Goal: Task Accomplishment & Management: Complete application form

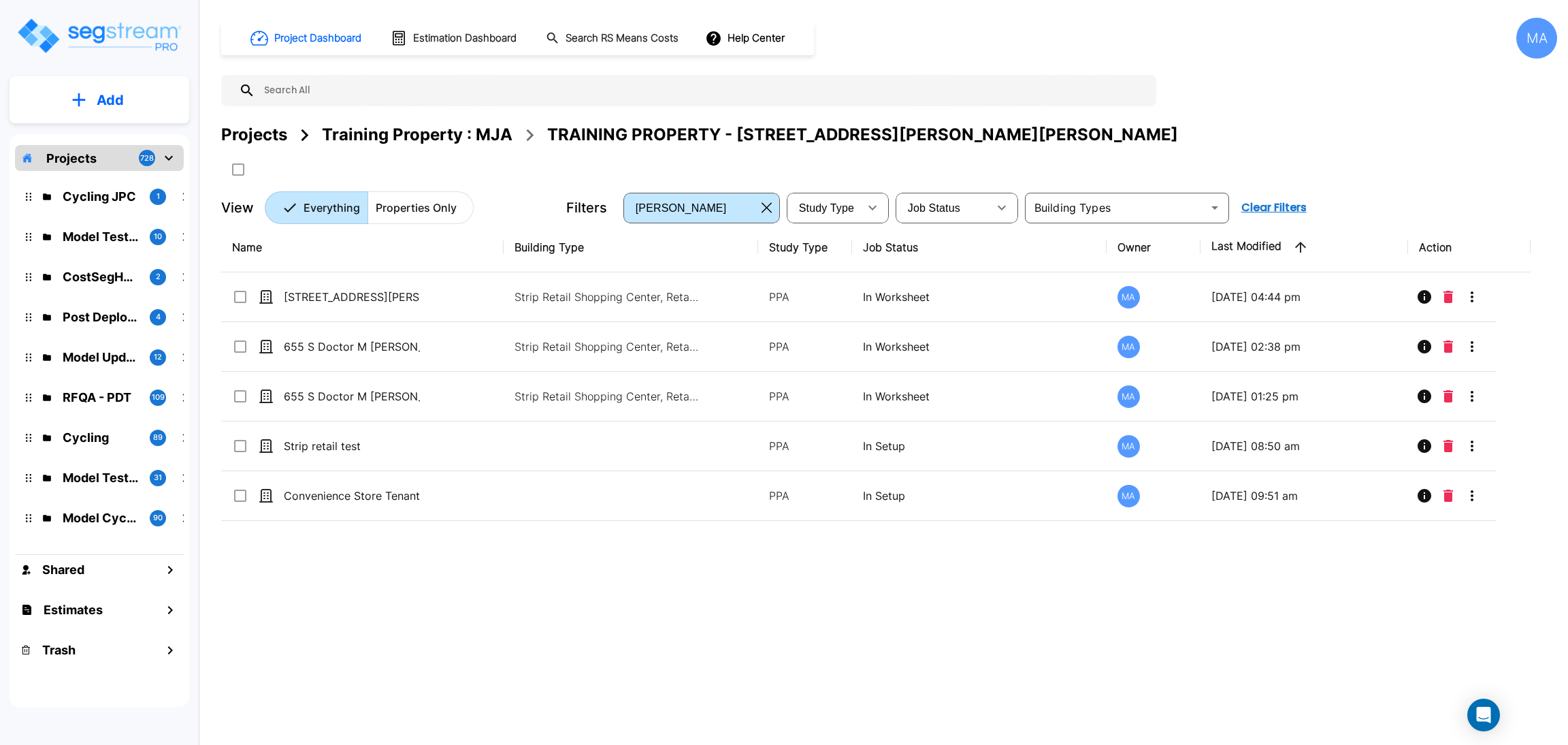
click at [243, 135] on div "Projects" at bounding box center [254, 135] width 66 height 25
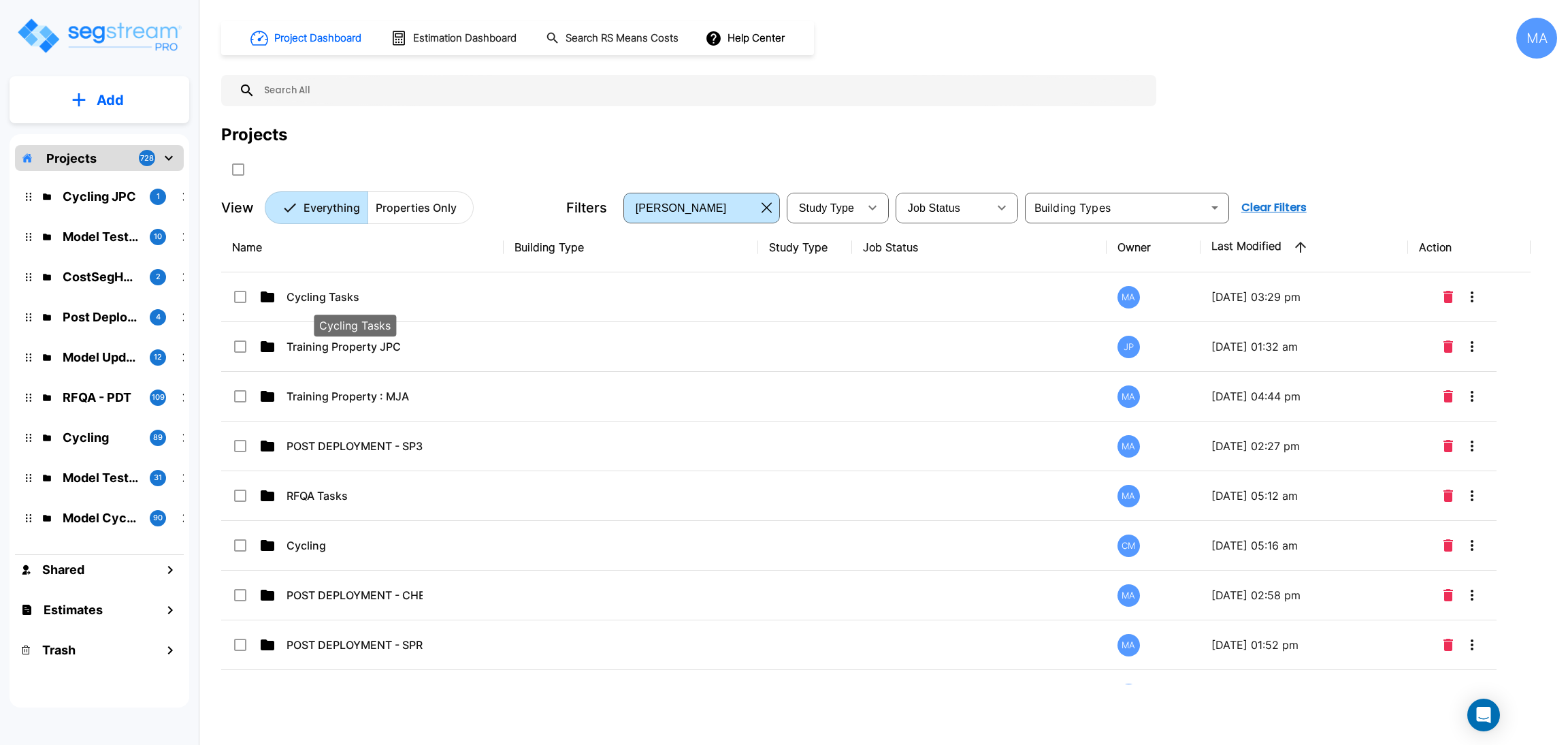
click at [345, 292] on p "Cycling Tasks" at bounding box center [354, 296] width 136 height 16
click at [93, 97] on button "Add" at bounding box center [99, 100] width 180 height 40
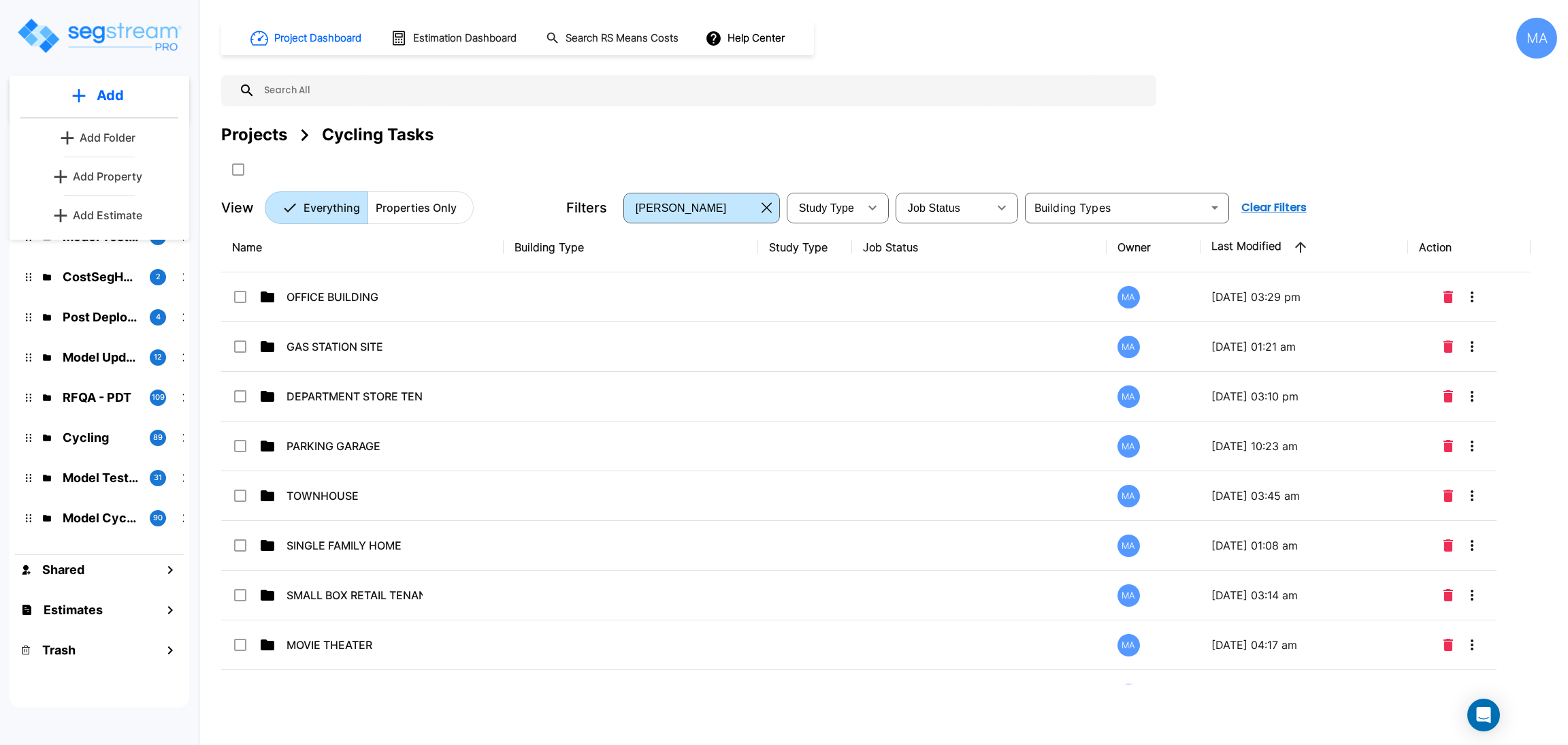
click at [106, 137] on p "Add Folder" at bounding box center [107, 137] width 56 height 16
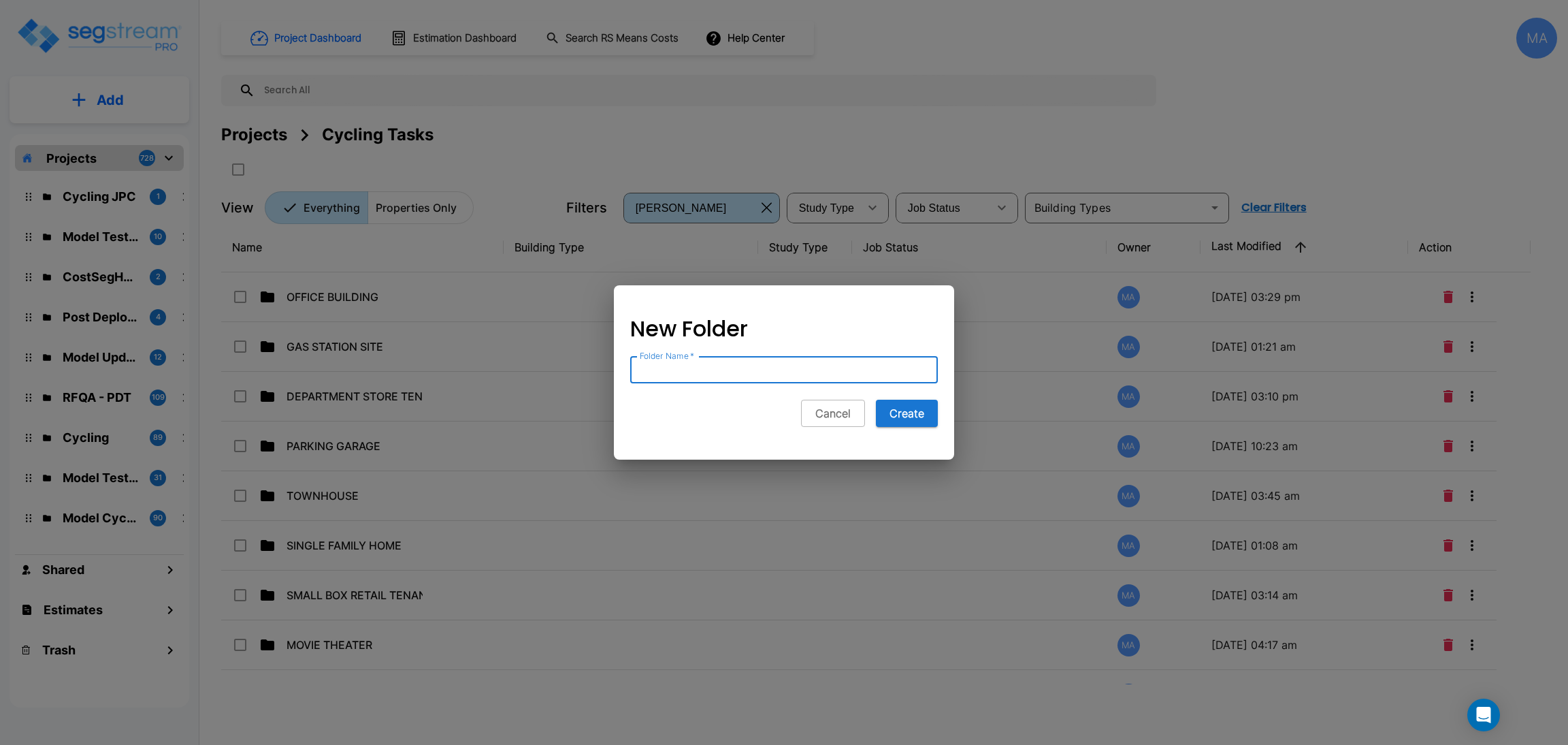
click at [671, 365] on input "Folder Name   *" at bounding box center [784, 370] width 308 height 28
type input "DEPARTMENT STORE"
click at [907, 412] on button "Create" at bounding box center [906, 413] width 62 height 28
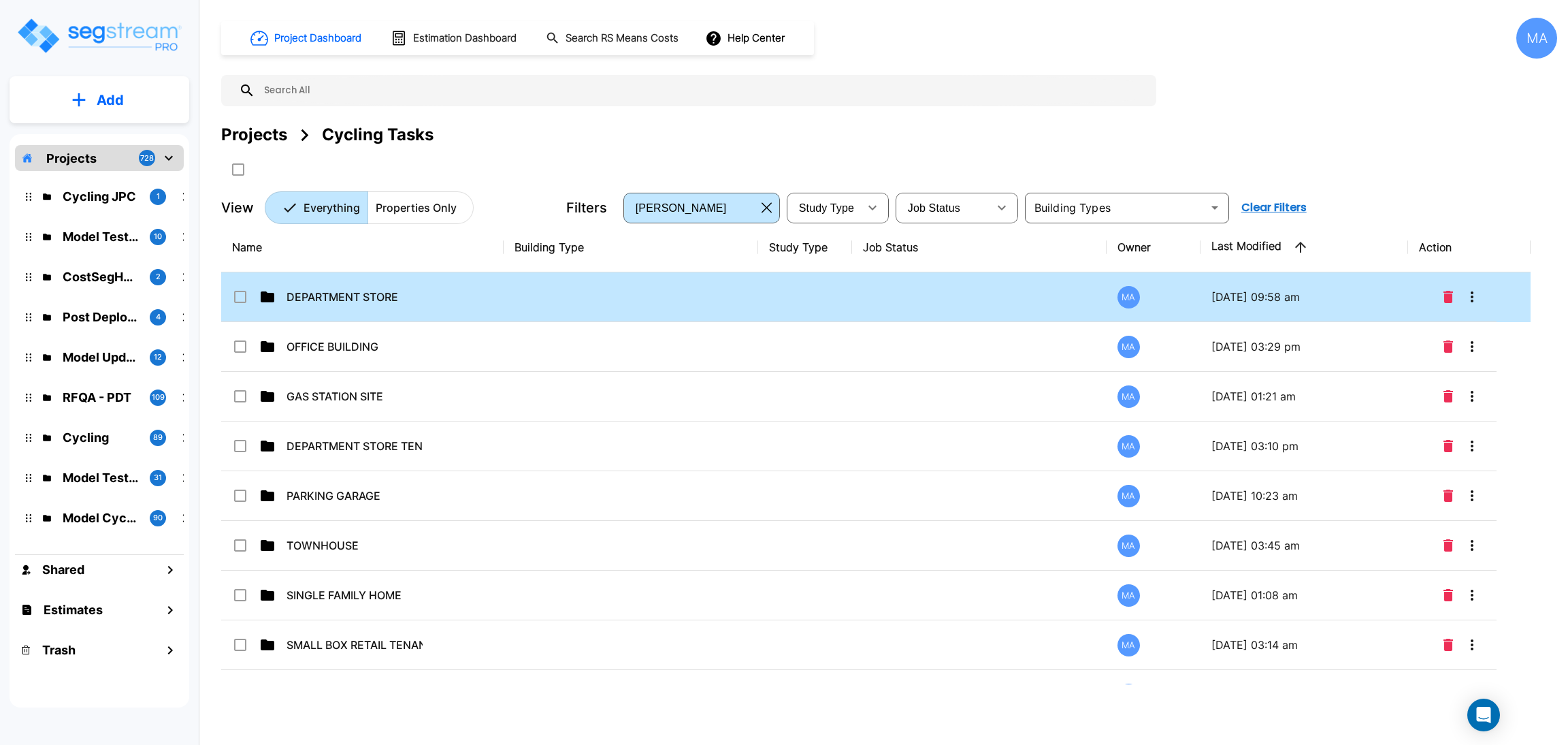
drag, startPoint x: 242, startPoint y: 302, endPoint x: 194, endPoint y: 372, distance: 84.9
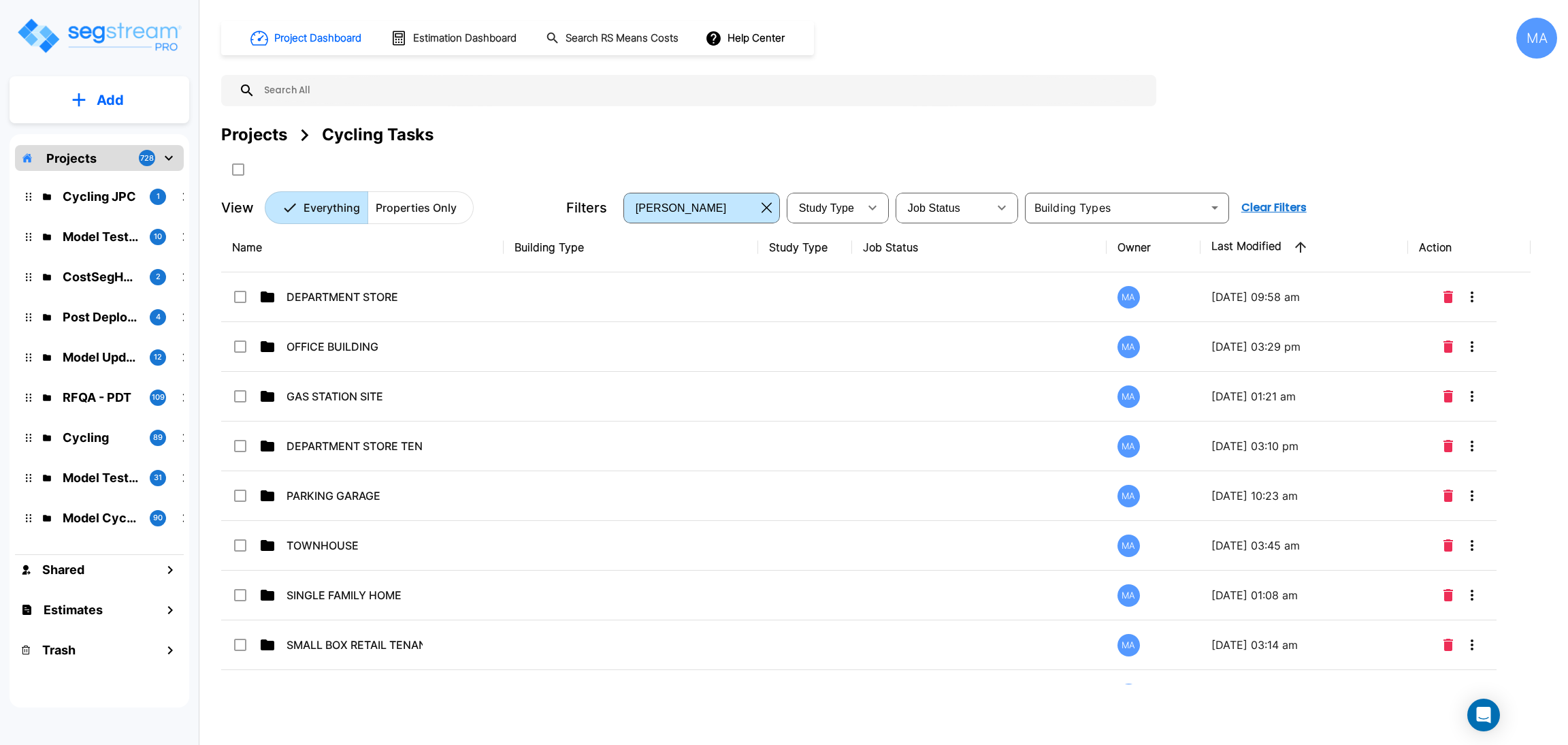
click at [242, 302] on icon at bounding box center [240, 297] width 12 height 12
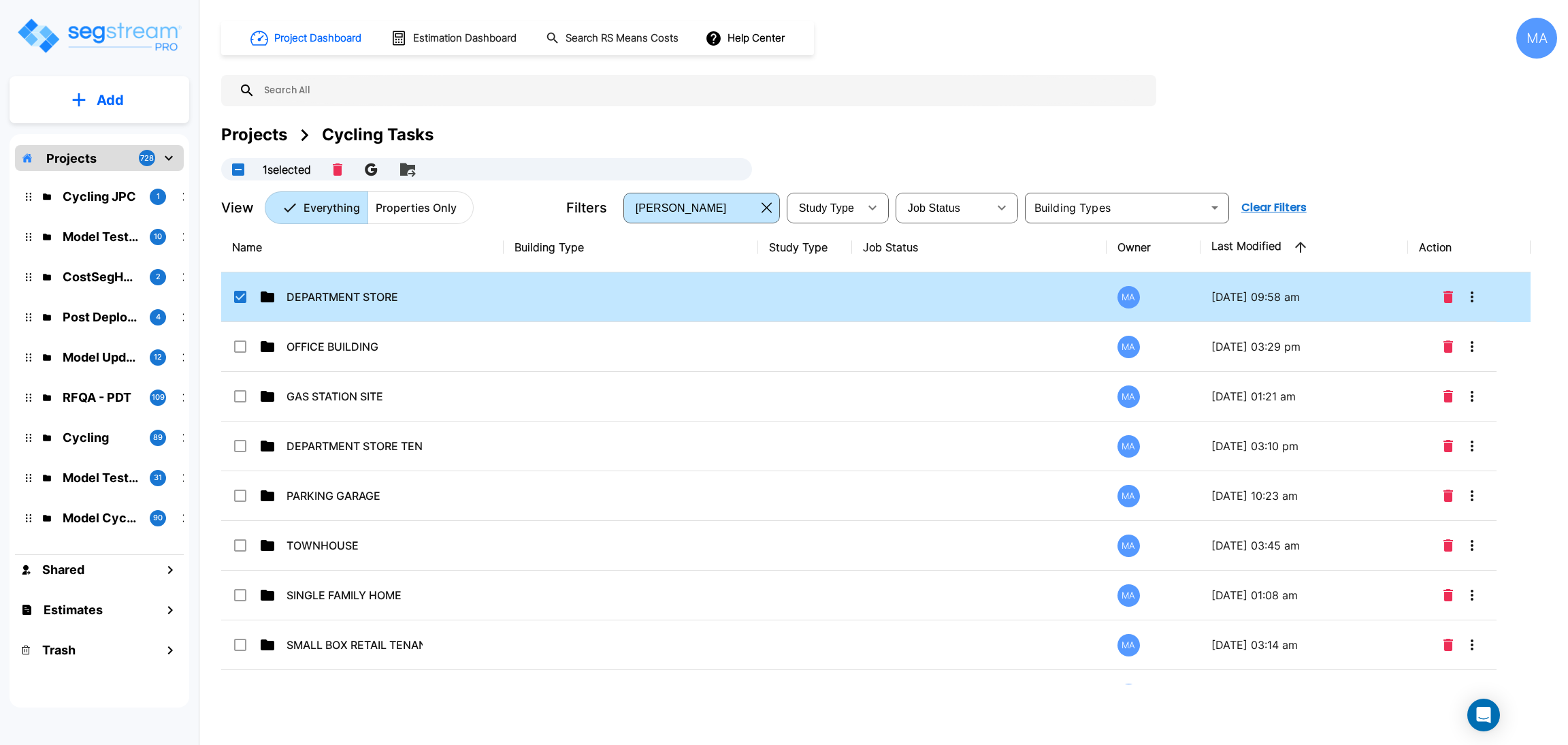
checkbox input "true"
click at [361, 290] on p "DEPARTMENT STORE" at bounding box center [354, 296] width 136 height 16
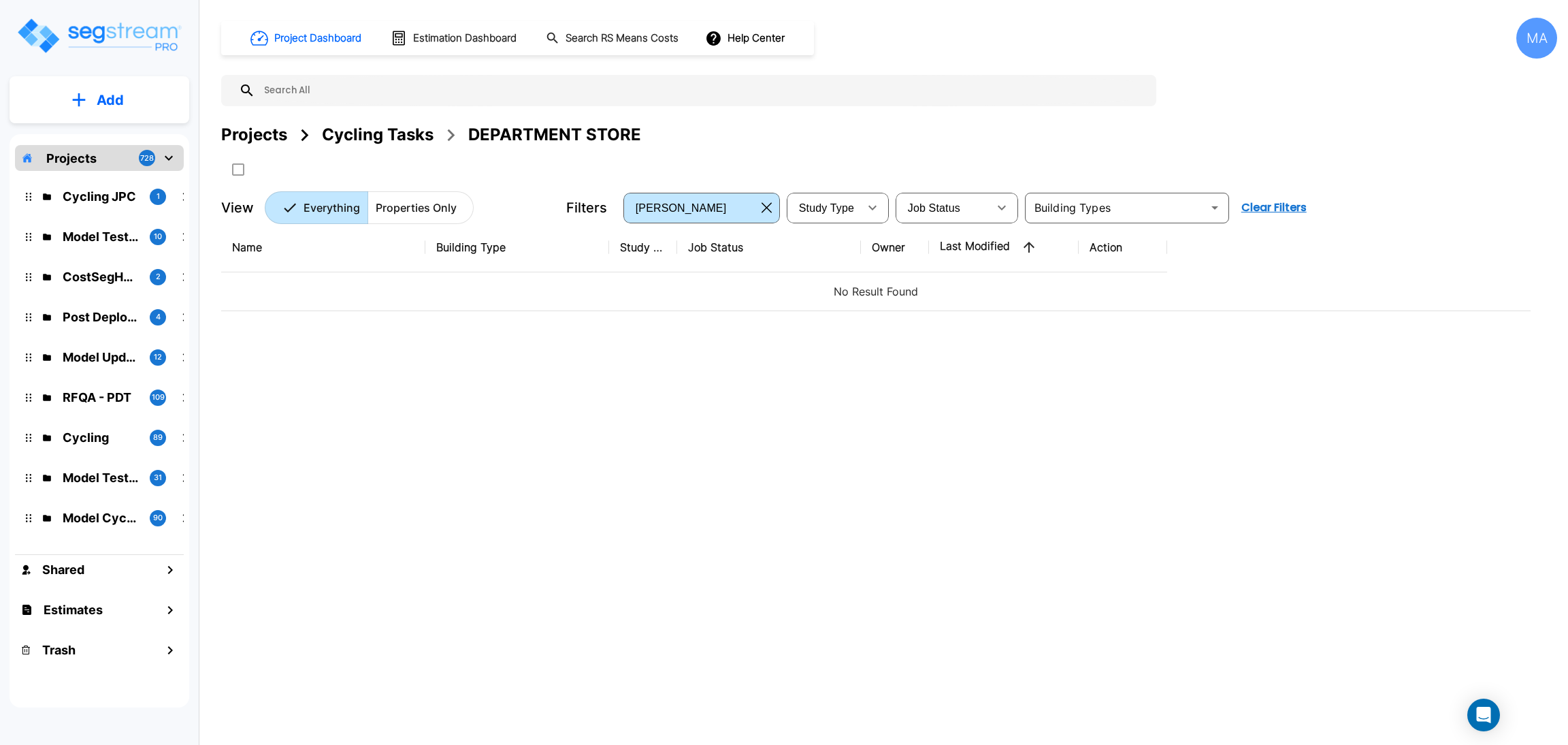
click at [125, 103] on button "Add" at bounding box center [99, 100] width 180 height 40
click at [100, 104] on p "Add" at bounding box center [110, 95] width 28 height 21
click at [84, 103] on icon "mailbox folders" at bounding box center [79, 100] width 14 height 15
click at [100, 176] on p "Add Property" at bounding box center [107, 176] width 70 height 16
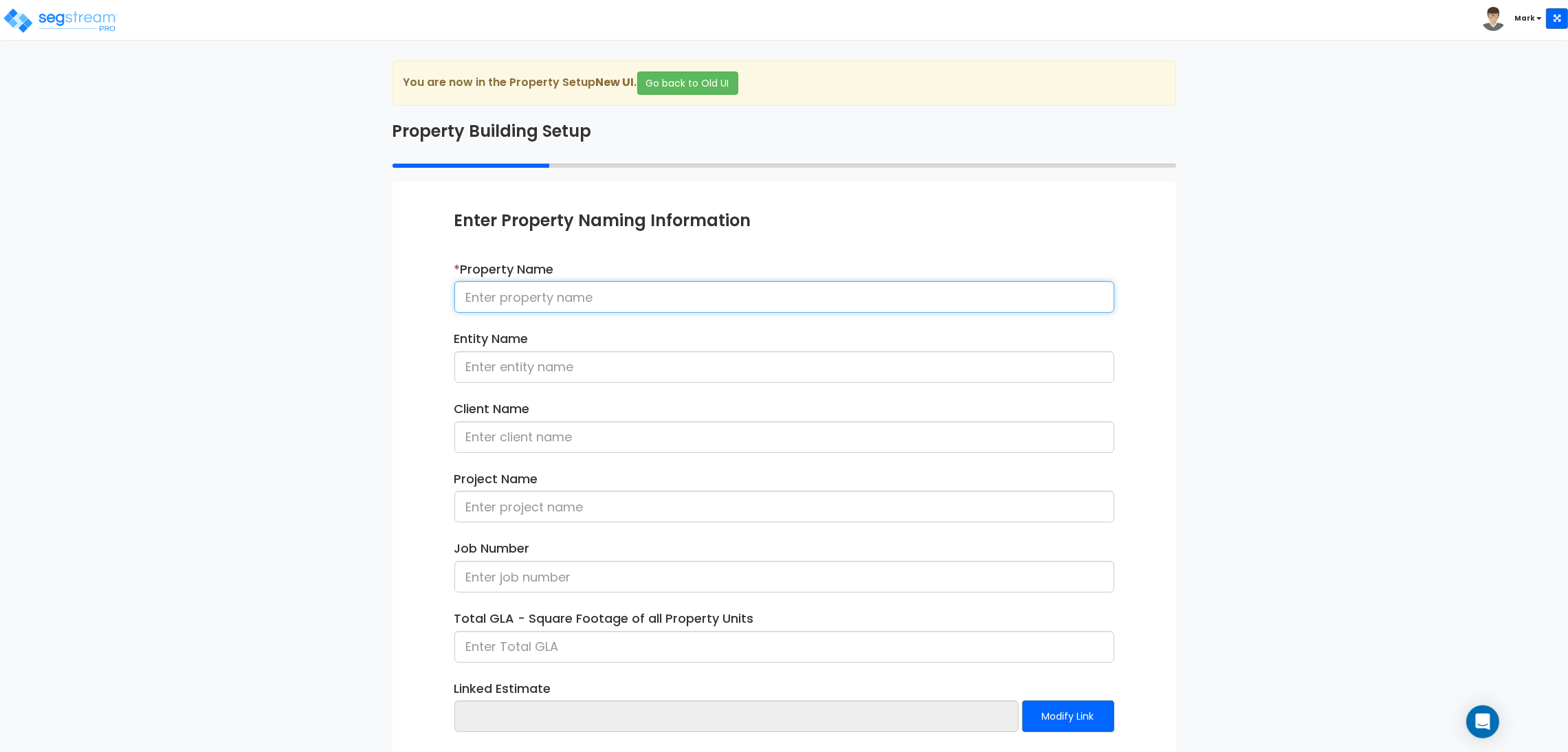
click at [522, 294] on input at bounding box center [784, 297] width 660 height 32
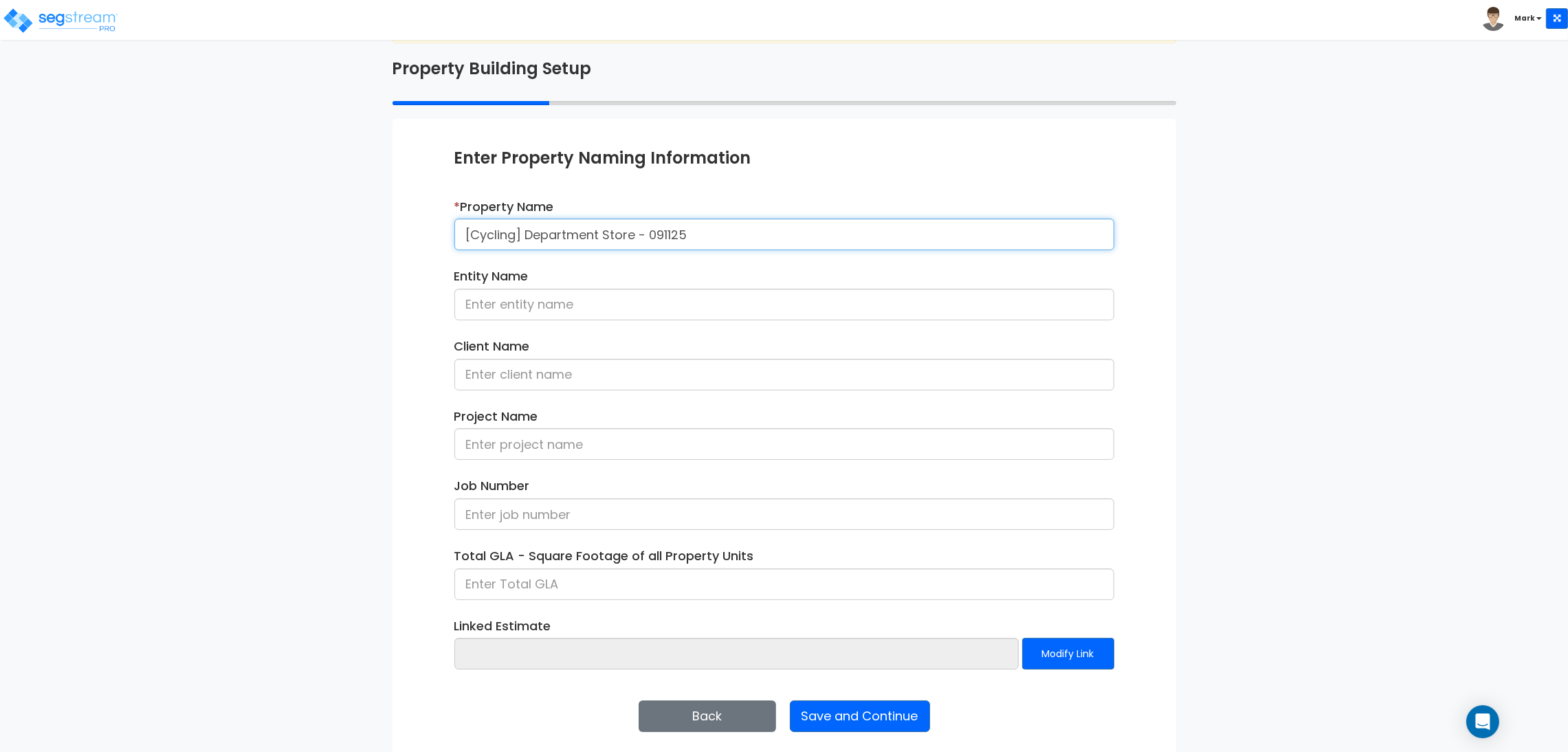
scroll to position [71, 0]
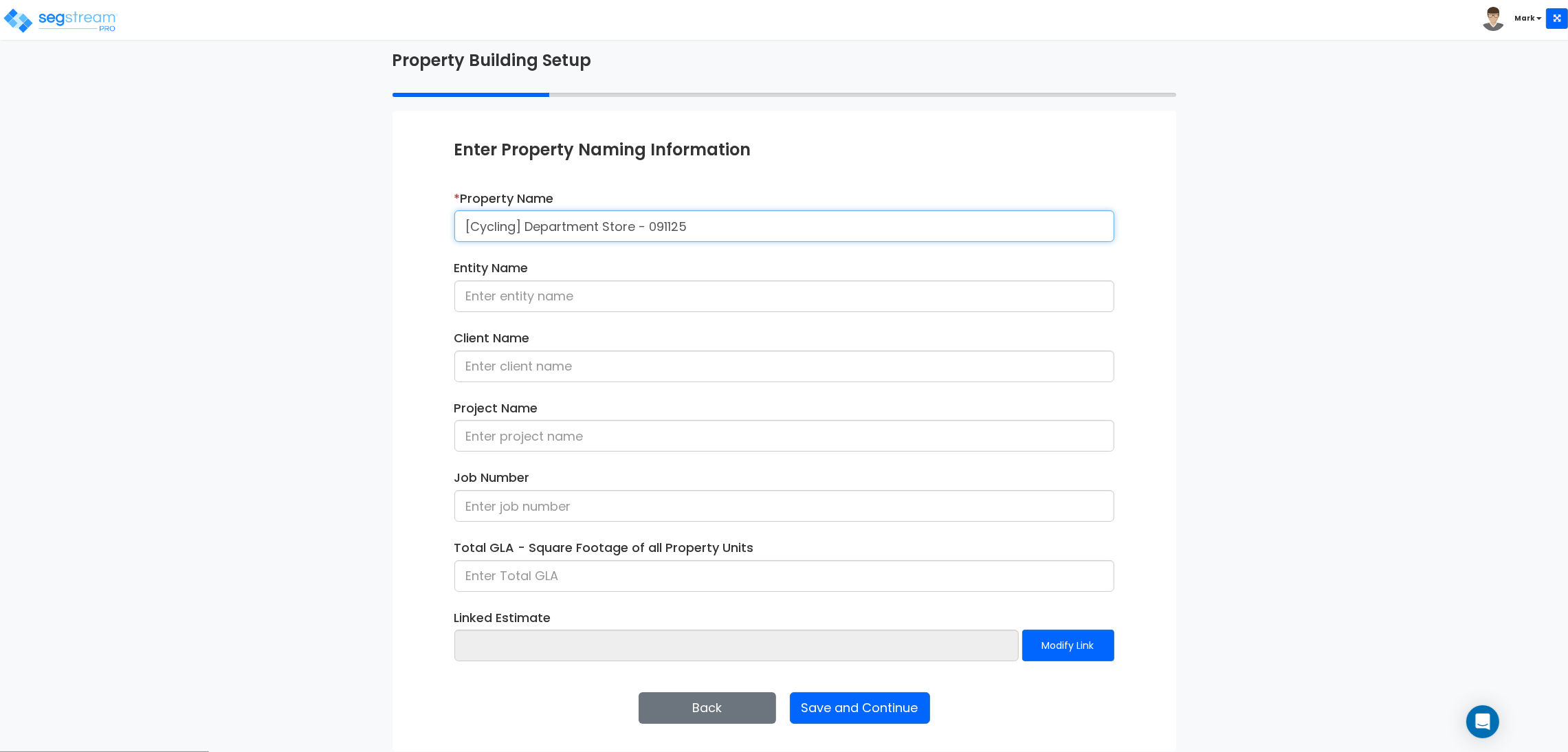
type input "[Cycling] Department Store - 091125"
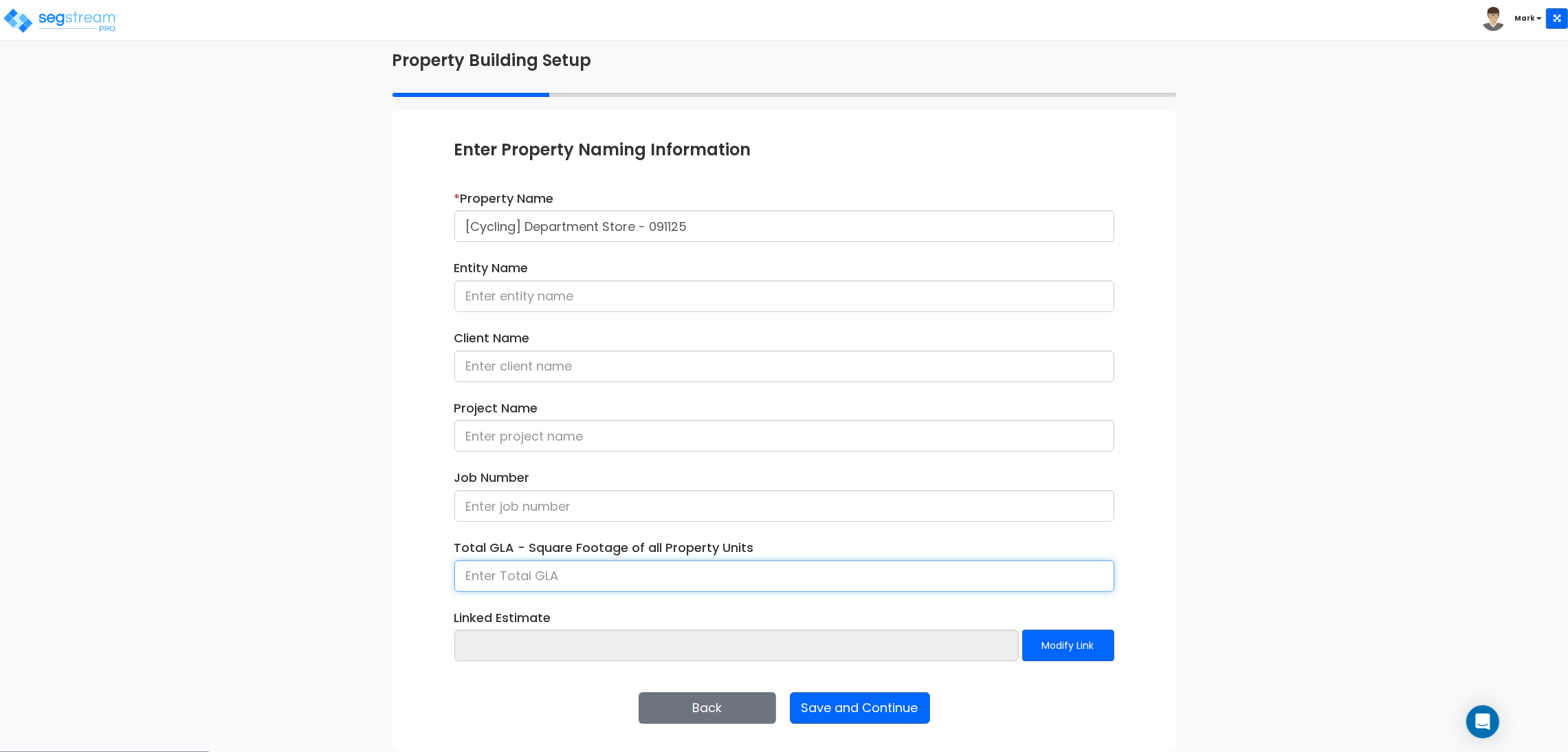
click at [554, 570] on input at bounding box center [784, 576] width 660 height 32
type input "4,000"
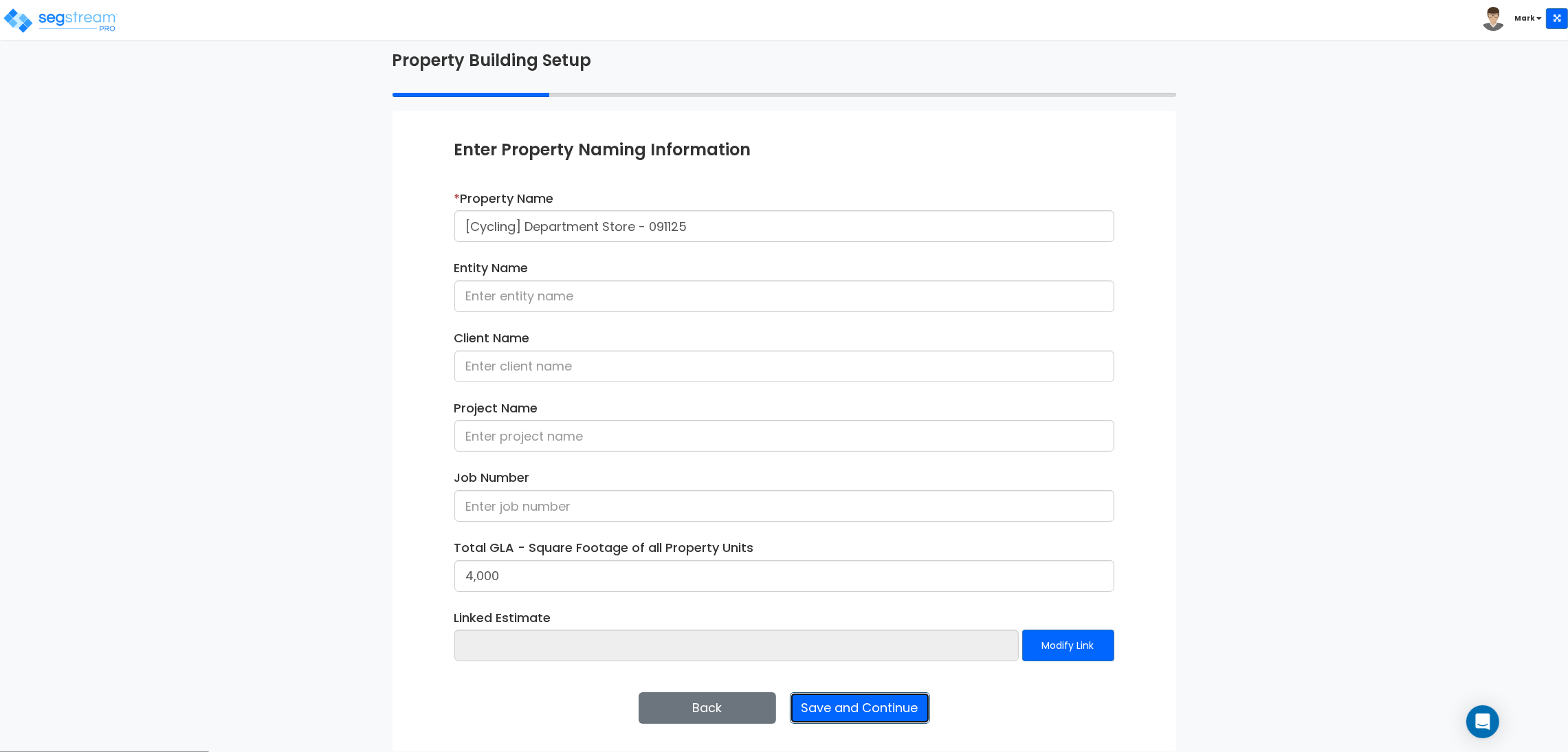
click at [864, 702] on button "Save and Continue" at bounding box center [859, 707] width 140 height 32
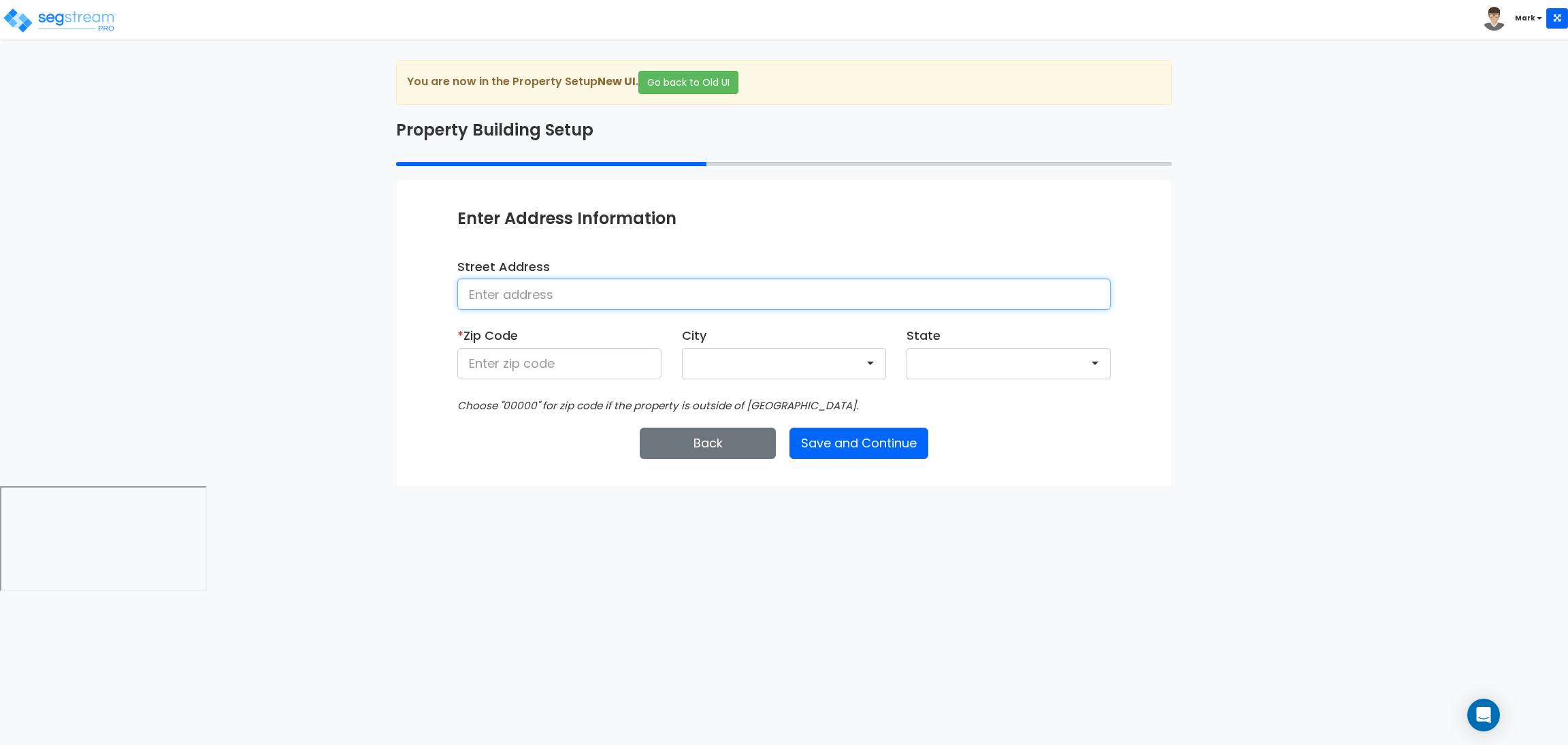
click at [644, 293] on input at bounding box center [783, 294] width 653 height 31
type input "[STREET_ADDRESS]"
type input "28602"
click at [856, 445] on button "Save and Continue" at bounding box center [858, 443] width 139 height 31
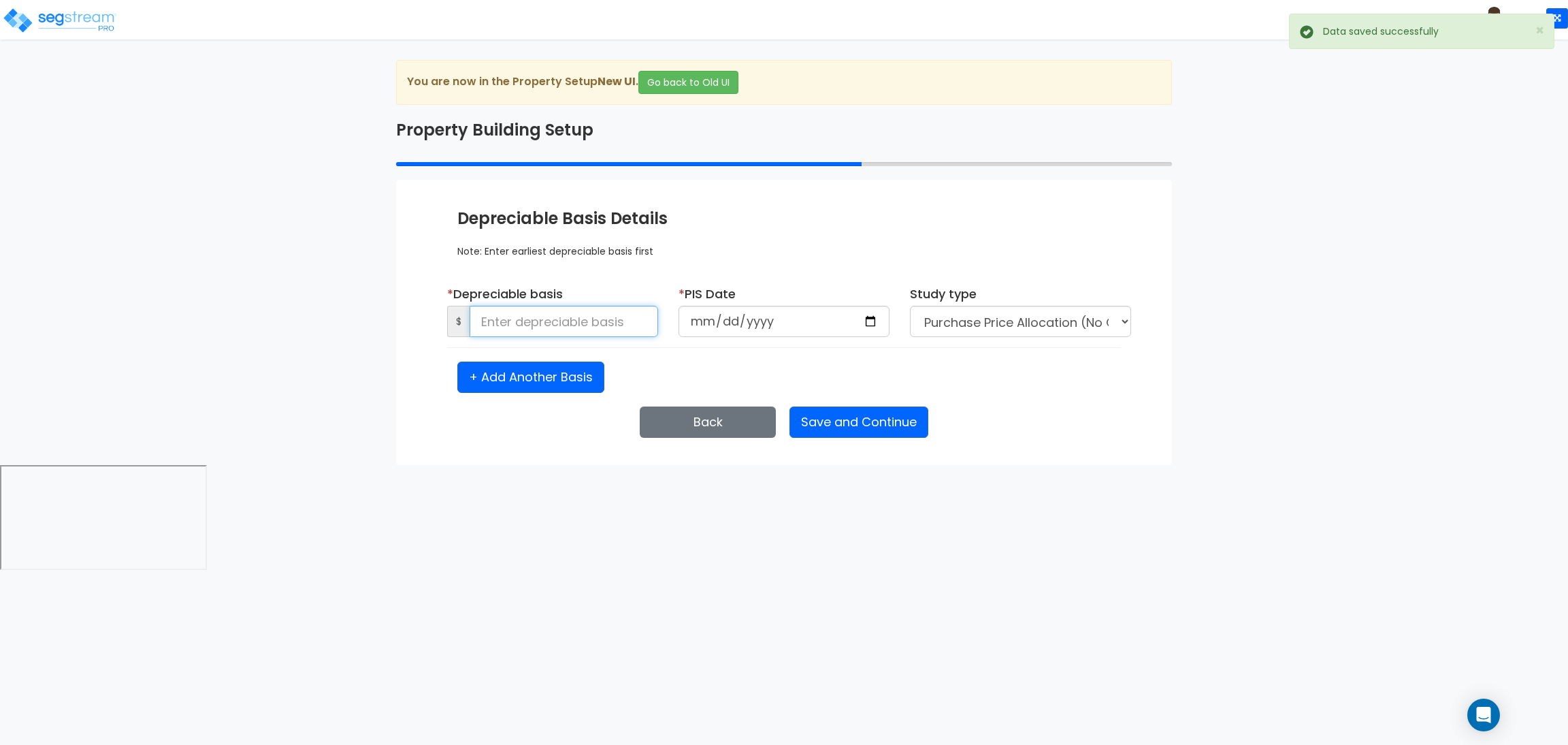
click at [525, 322] on input at bounding box center [564, 321] width 188 height 31
type input "50,000"
click at [873, 319] on input "date" at bounding box center [784, 321] width 211 height 31
type input "[DATE]"
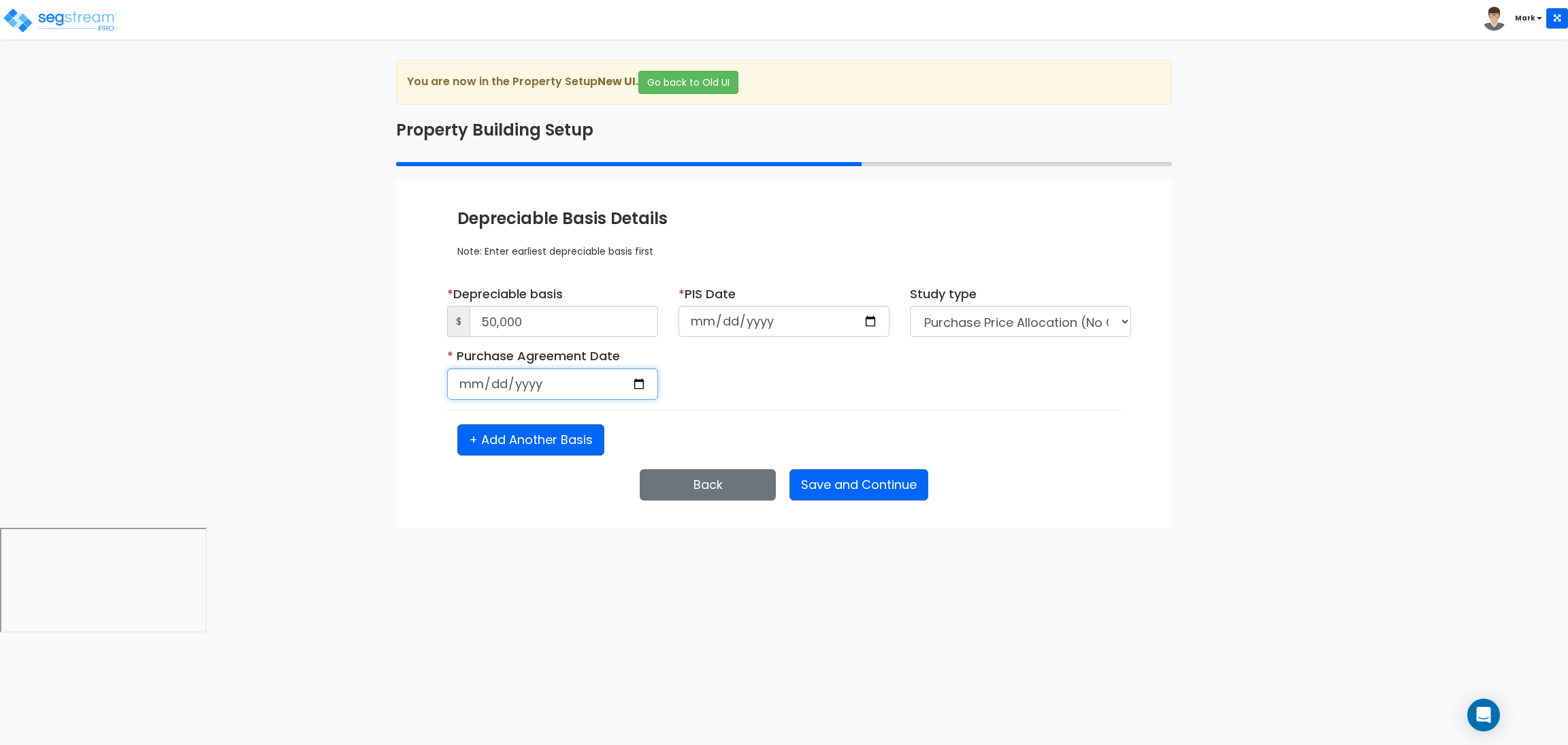
click at [642, 384] on input "date" at bounding box center [553, 384] width 211 height 31
type input "[DATE]"
click at [871, 482] on button "Save and Continue" at bounding box center [858, 485] width 139 height 31
